Goal: Transaction & Acquisition: Download file/media

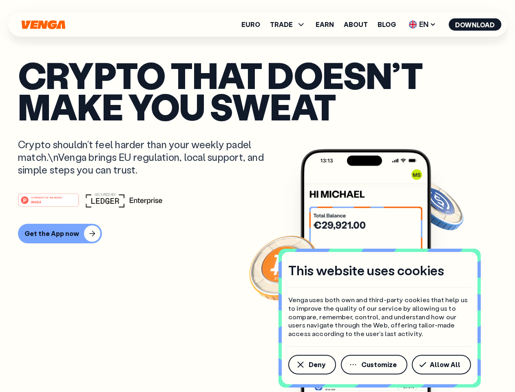
click at [258, 196] on div "#1 PRODUCT OF THE MONTH Web3" at bounding box center [258, 200] width 480 height 15
click at [312, 364] on span "Deny" at bounding box center [317, 364] width 17 height 7
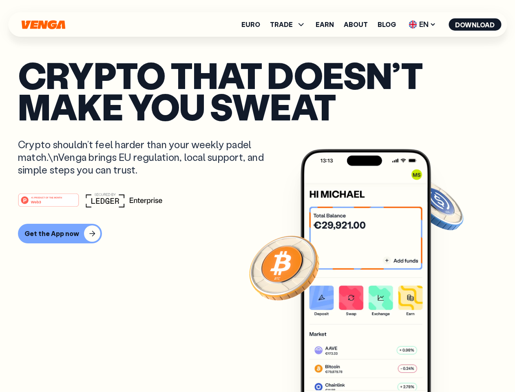
click at [375, 364] on img at bounding box center [366, 285] width 131 height 273
click at [443, 364] on article "Crypto that doesn’t make you sweat Crypto shouldn’t feel harder than your weekl…" at bounding box center [258, 212] width 480 height 306
click at [291, 24] on span "TRADE" at bounding box center [281, 24] width 23 height 7
click at [423, 24] on span "EN" at bounding box center [422, 24] width 33 height 13
click at [475, 24] on button "Download" at bounding box center [475, 24] width 53 height 12
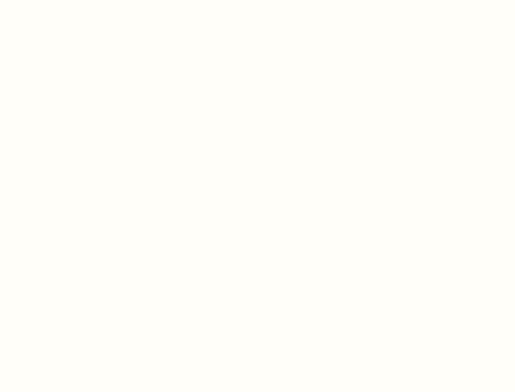
click at [258, 0] on html "This website uses cookies Venga uses both own and third-party cookies that help…" at bounding box center [257, 0] width 515 height 0
